Goal: Find specific page/section: Find specific page/section

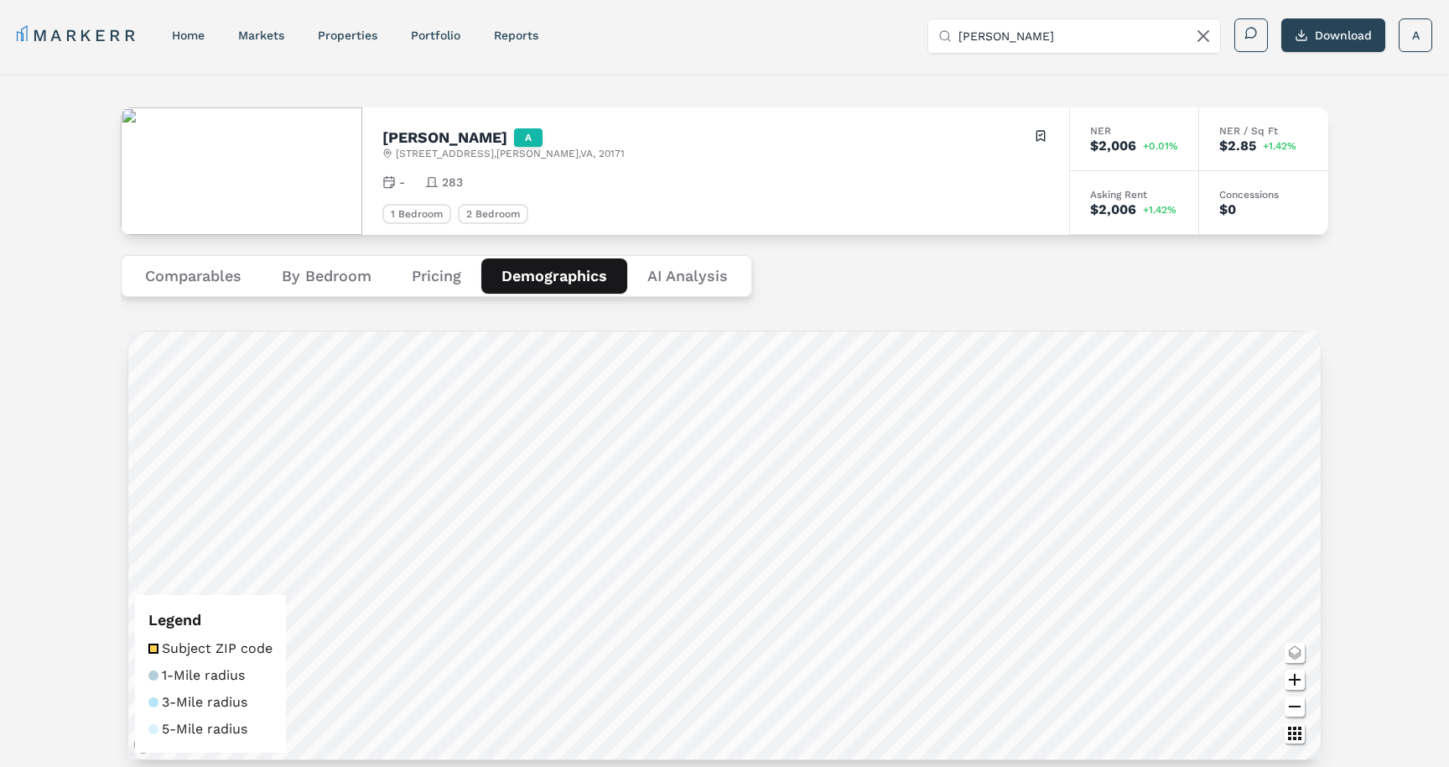
scroll to position [630, 0]
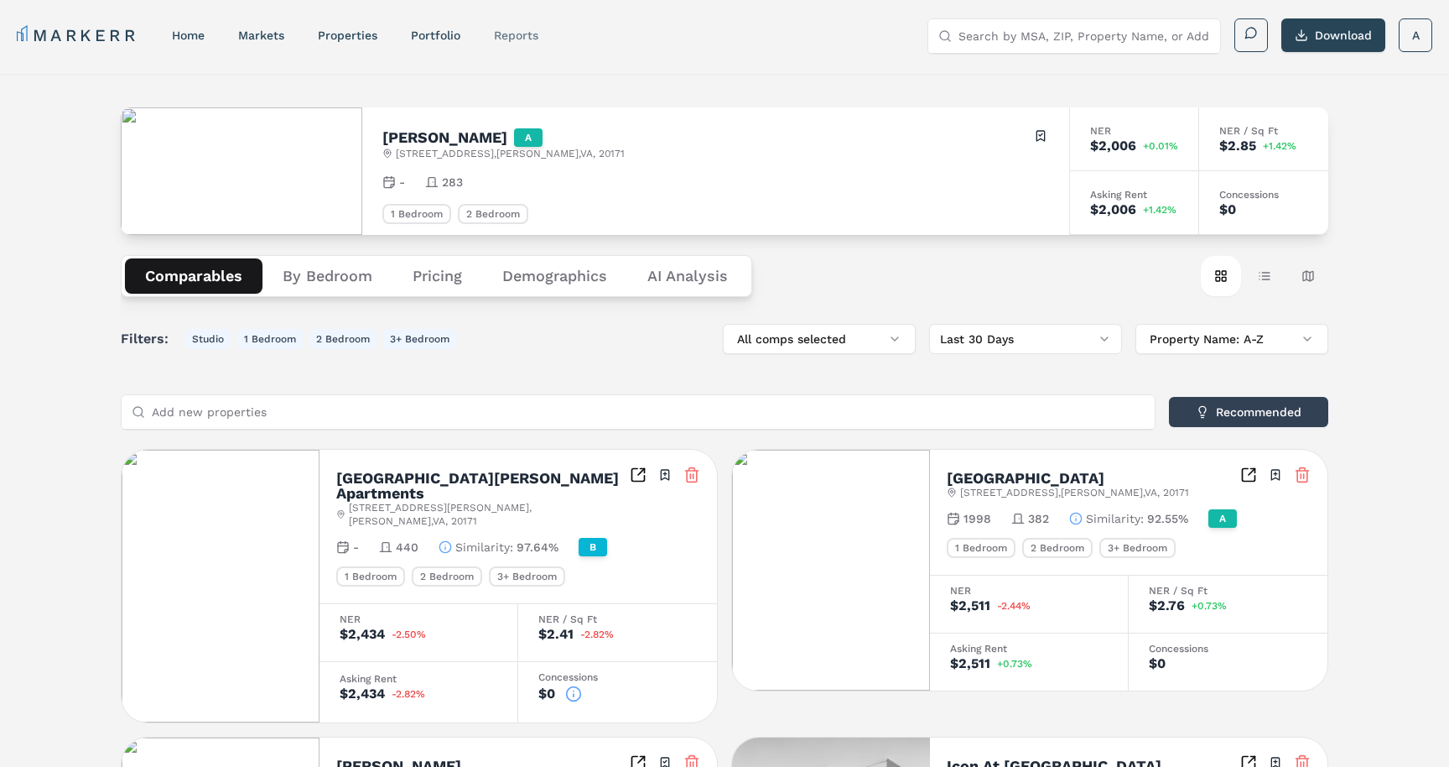
click at [528, 34] on link "reports" at bounding box center [516, 35] width 44 height 13
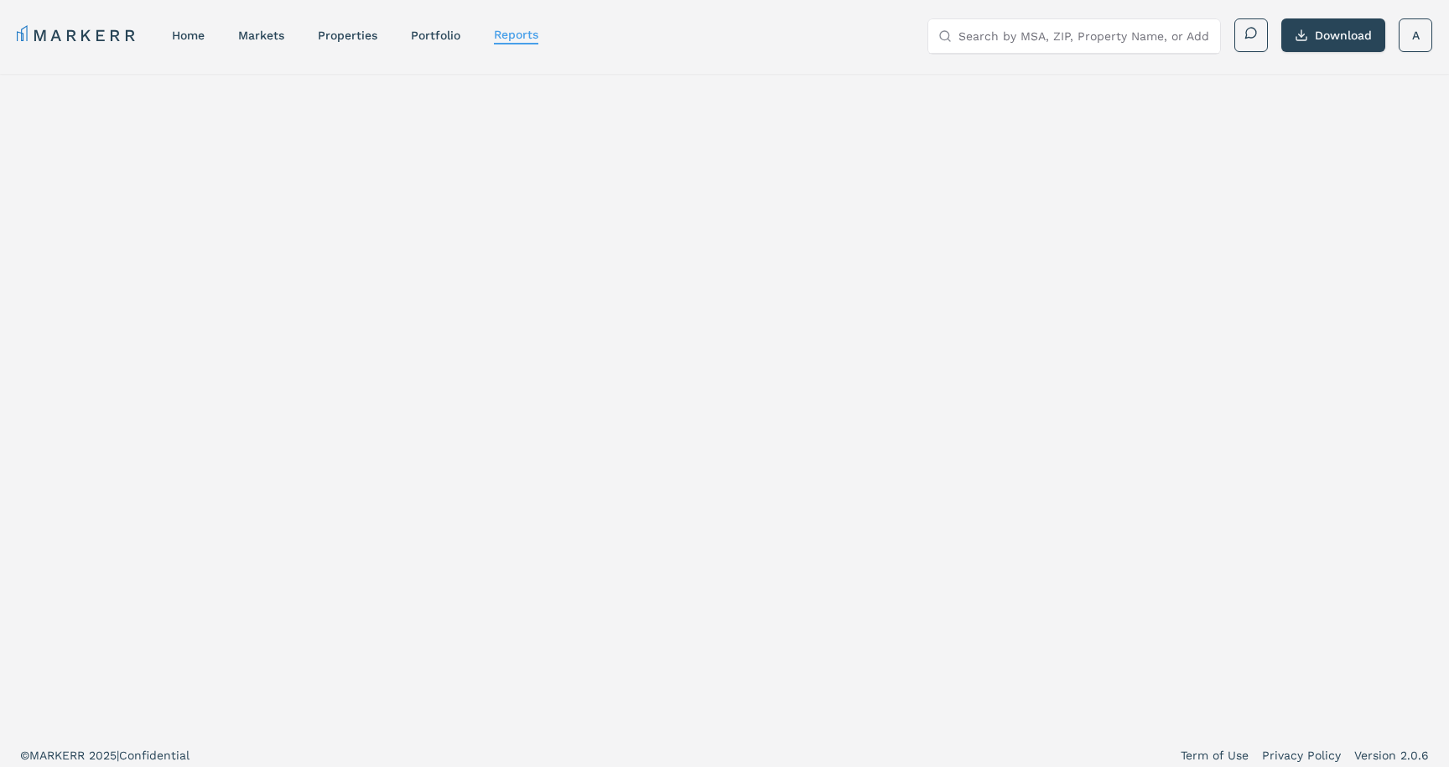
select select "-release_date"
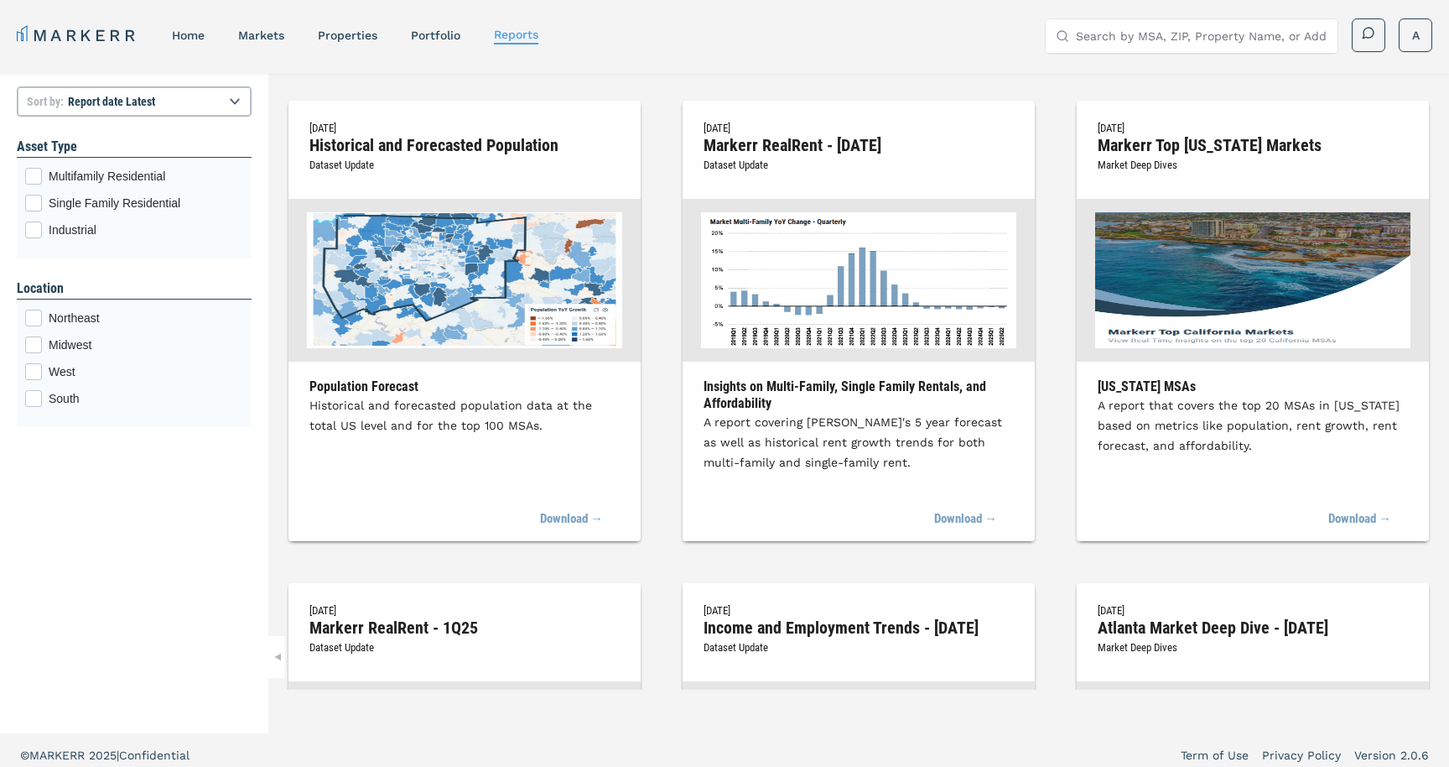
click at [374, 325] on img at bounding box center [464, 280] width 315 height 136
click at [393, 231] on img at bounding box center [464, 280] width 315 height 136
click at [436, 39] on link "Portfolio" at bounding box center [435, 35] width 49 height 13
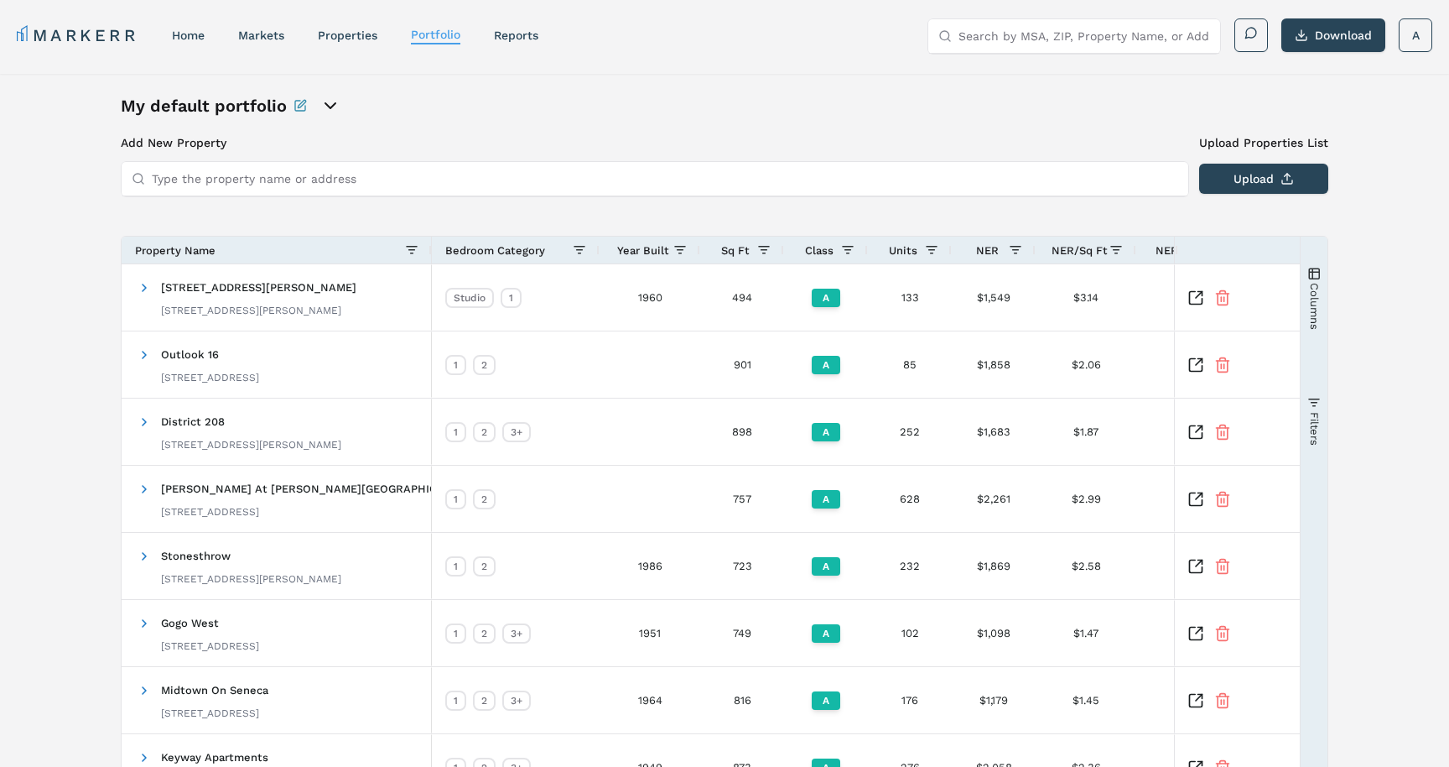
click at [101, 23] on link "MARKERR" at bounding box center [78, 34] width 122 height 23
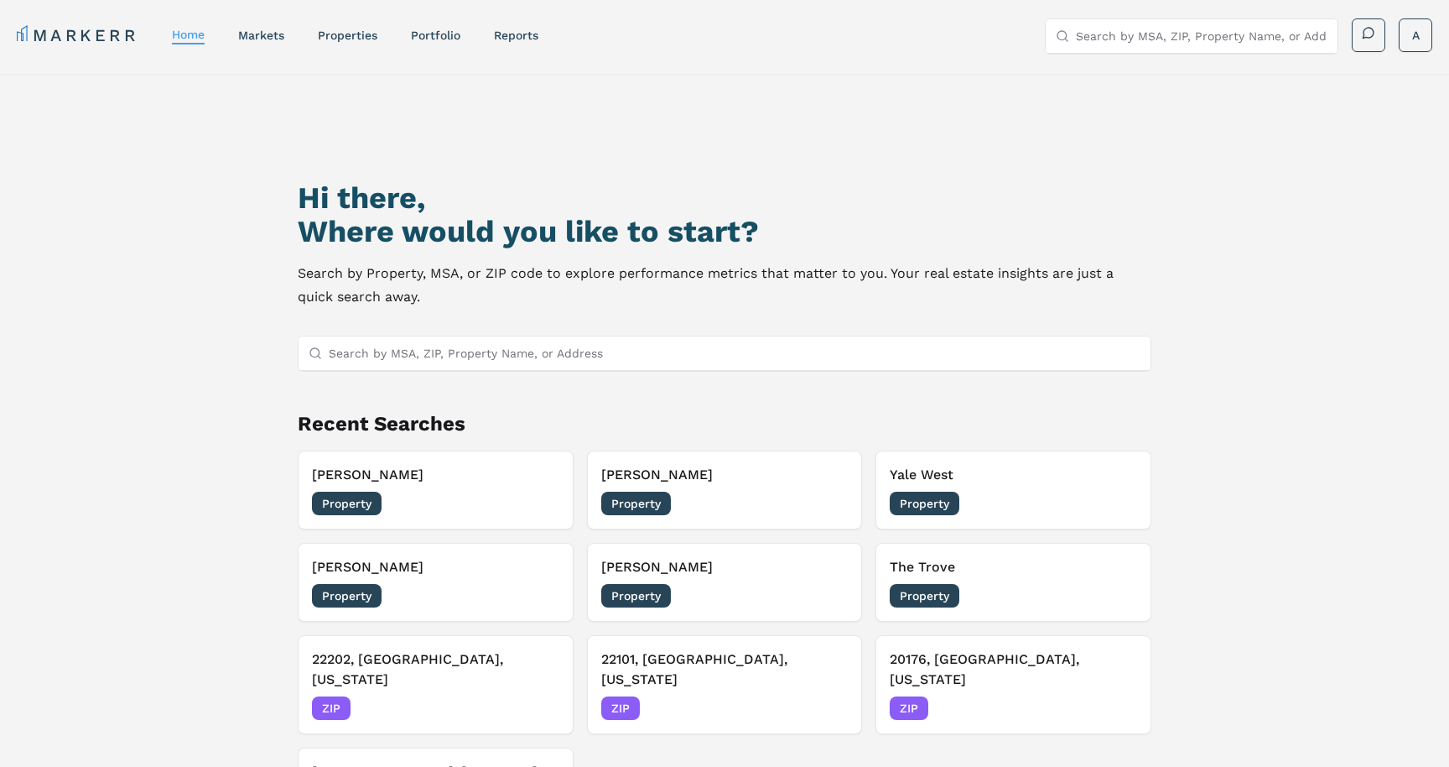
click at [1121, 32] on input "Search by MSA, ZIP, Property Name, or Address" at bounding box center [1202, 36] width 252 height 34
type input "221 River Street, 9th Floor"
click at [1188, 69] on div "Street, Maryland MSA" at bounding box center [1191, 69] width 292 height 29
